Goal: Share content: Share content

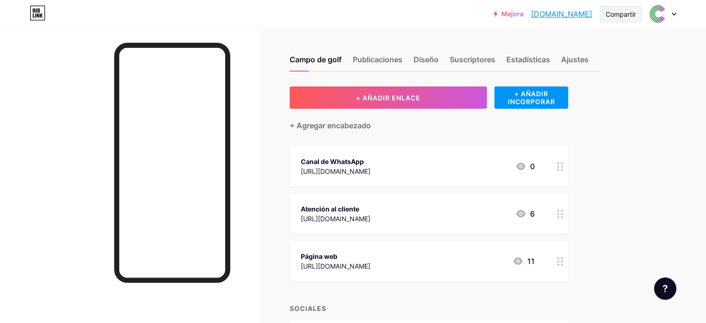
click at [619, 16] on font "Compartir" at bounding box center [621, 14] width 30 height 8
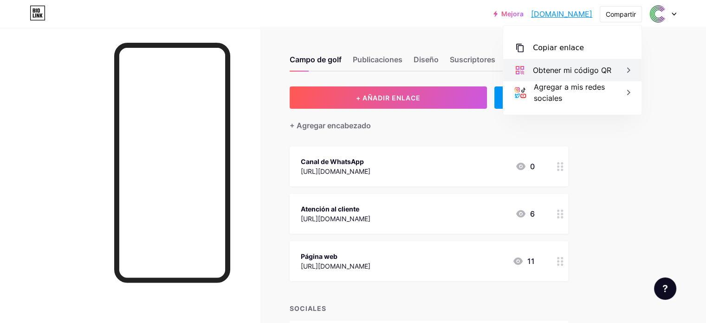
click at [580, 70] on font "Obtener mi código QR" at bounding box center [572, 69] width 78 height 9
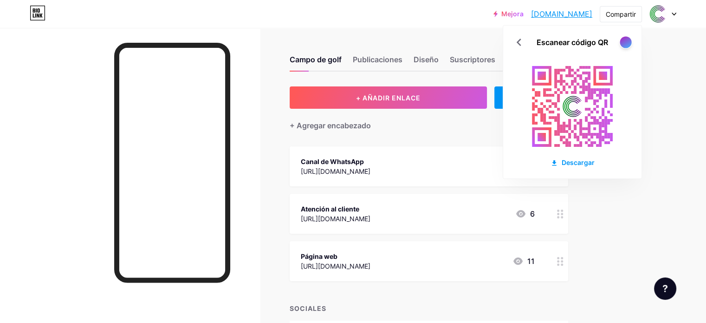
click at [625, 44] on div at bounding box center [626, 42] width 12 height 12
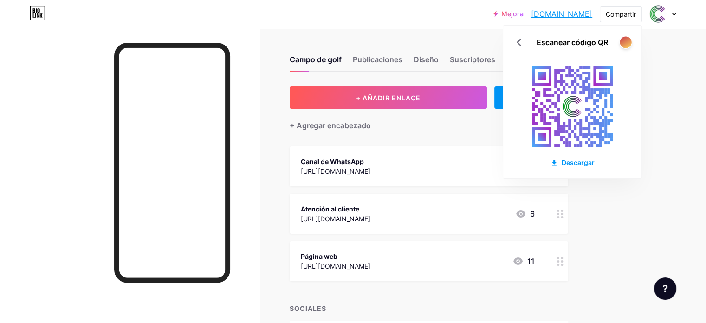
click at [625, 44] on div at bounding box center [626, 42] width 12 height 12
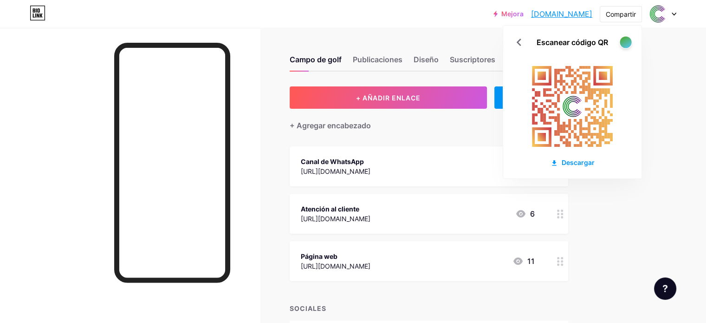
click at [625, 44] on div at bounding box center [626, 42] width 12 height 12
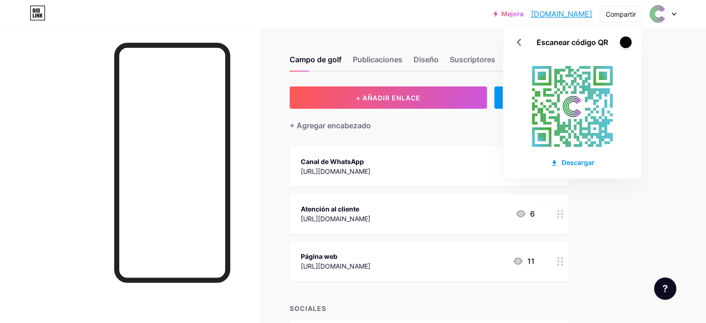
click at [625, 44] on div at bounding box center [626, 42] width 12 height 12
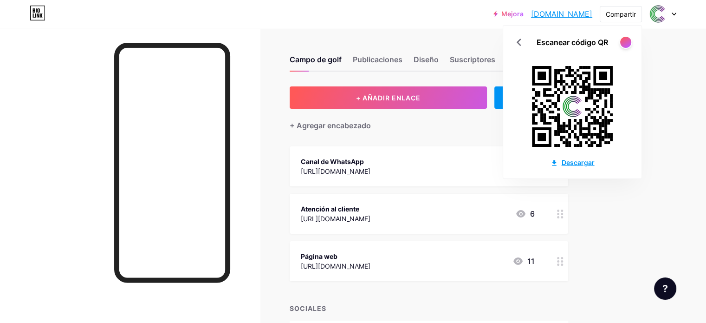
click at [556, 161] on icon at bounding box center [554, 162] width 7 height 7
click at [600, 235] on div "+ AÑADIR ENLACE + AÑADIR INCORPORAR + Agregar encabezado Canal de WhatsApp [URL…" at bounding box center [445, 256] width 310 height 340
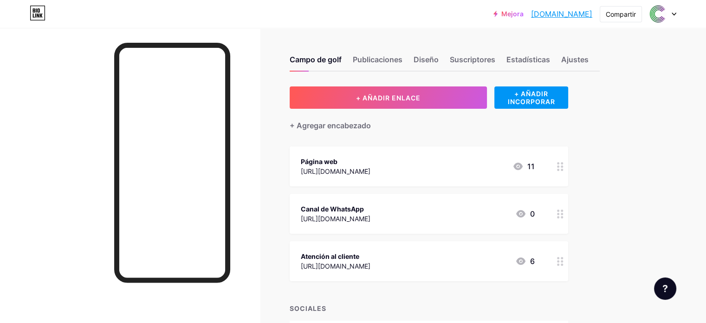
click at [630, 9] on div "Compartir" at bounding box center [621, 14] width 30 height 10
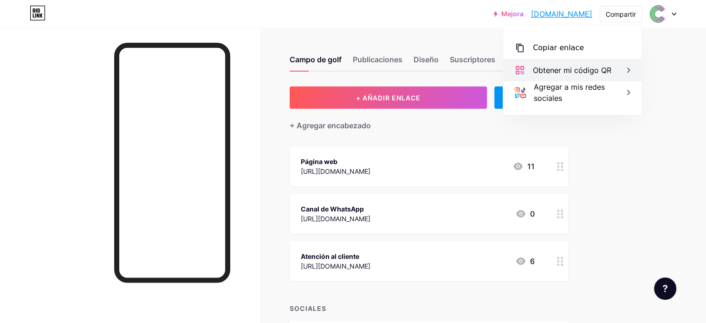
click at [624, 68] on icon at bounding box center [628, 70] width 11 height 11
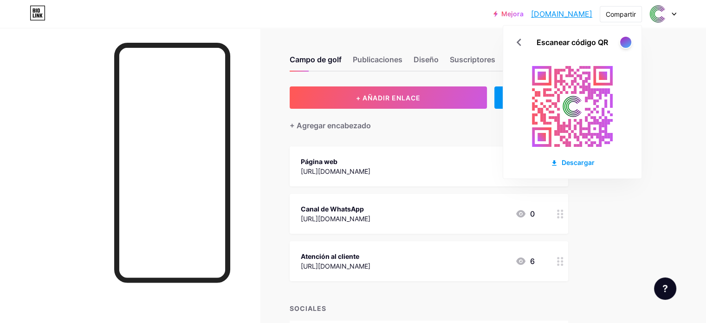
click at [260, 35] on div at bounding box center [130, 189] width 260 height 323
